Goal: Transaction & Acquisition: Purchase product/service

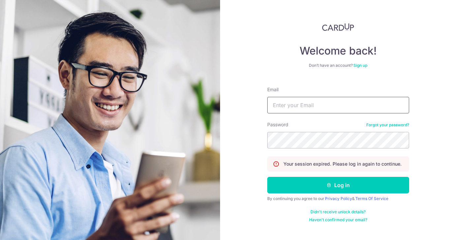
type input "ziyingc15@gmail.com"
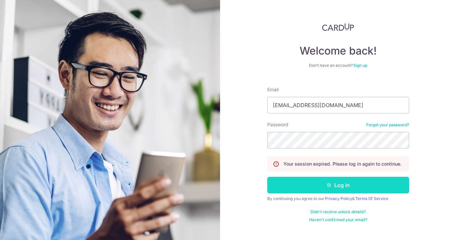
click at [321, 185] on button "Log in" at bounding box center [338, 185] width 142 height 17
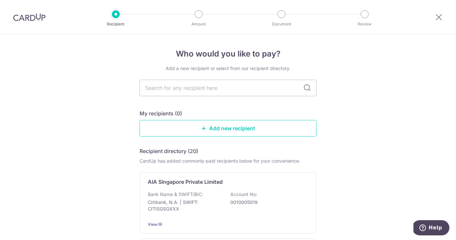
type input "a"
click at [196, 195] on p "Bank Name & SWIFT/BIC:" at bounding box center [175, 194] width 55 height 7
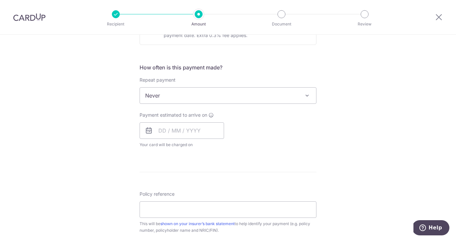
scroll to position [135, 0]
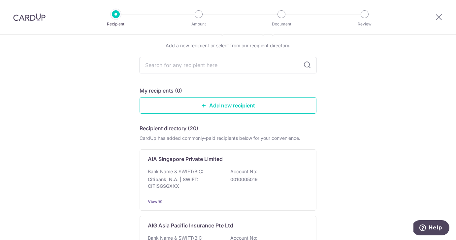
scroll to position [28, 0]
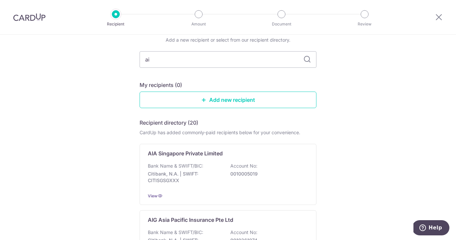
type input "aia"
